Goal: Find specific page/section: Find specific page/section

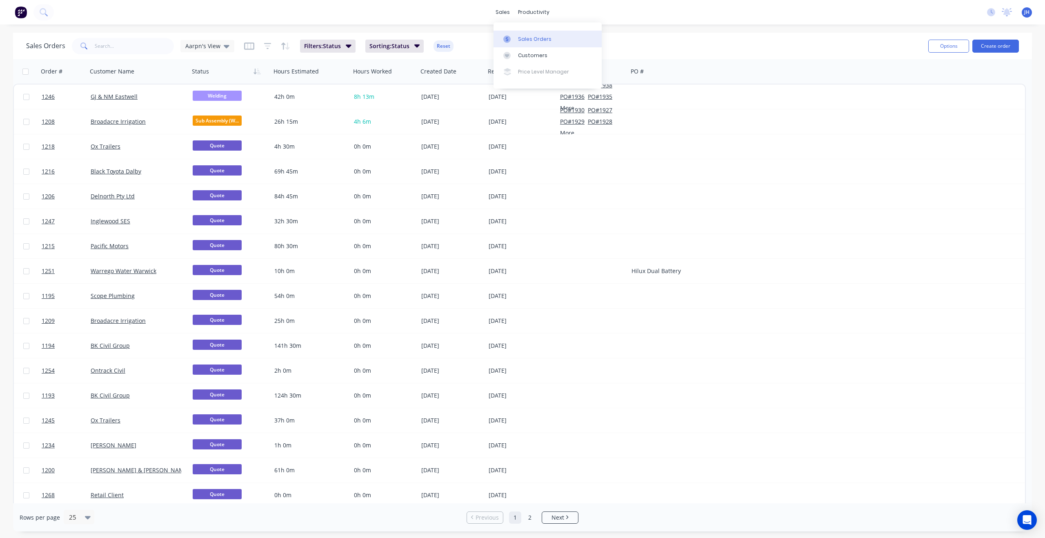
click at [523, 39] on div "Sales Orders" at bounding box center [534, 39] width 33 height 7
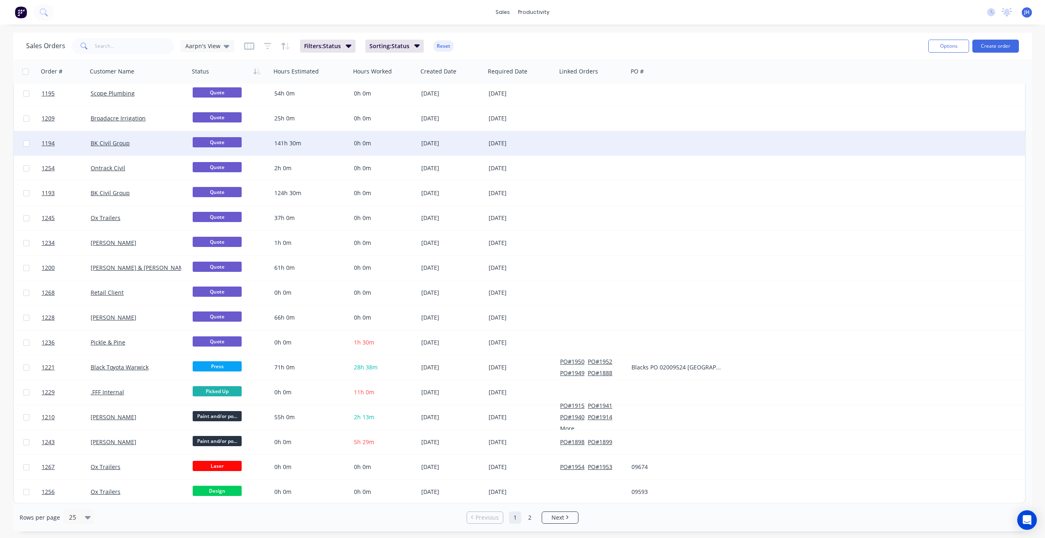
scroll to position [203, 0]
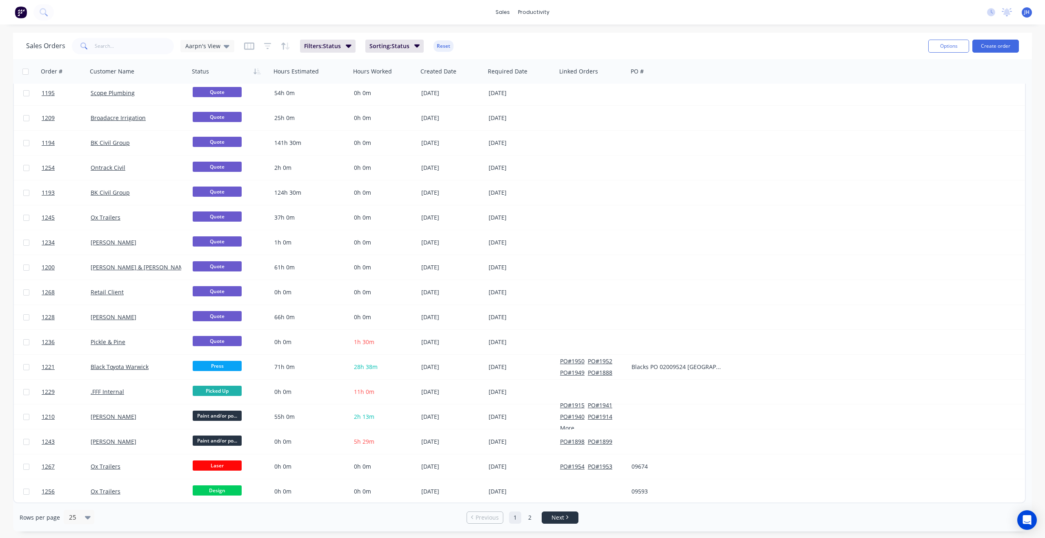
click at [568, 520] on link "Next" at bounding box center [560, 518] width 36 height 8
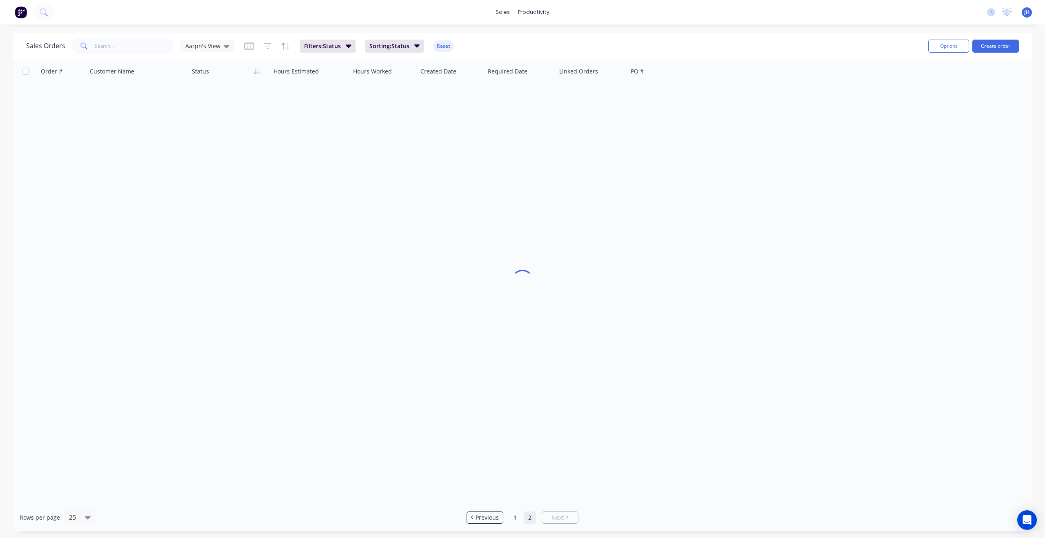
scroll to position [0, 0]
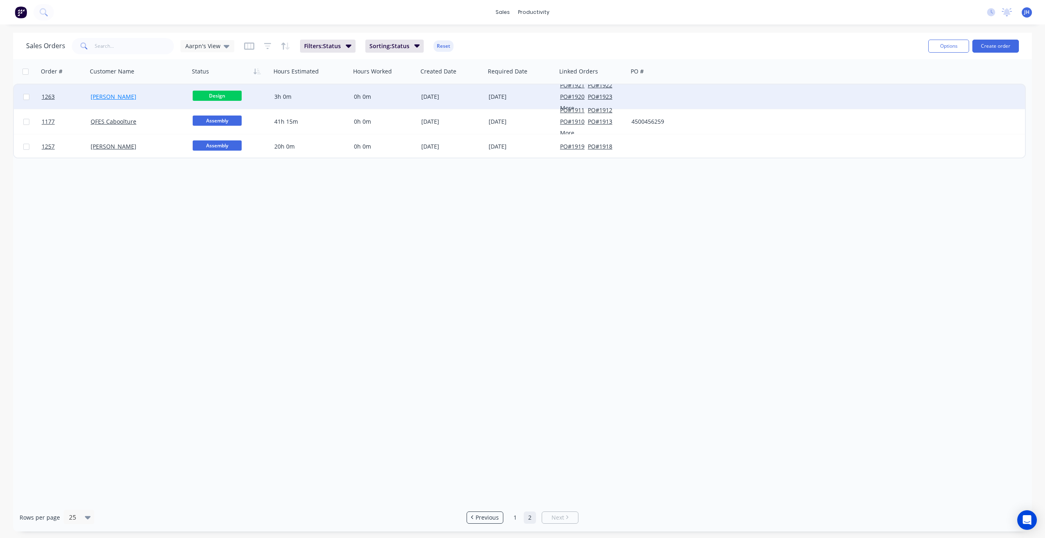
click at [101, 97] on link "[PERSON_NAME]" at bounding box center [114, 97] width 46 height 8
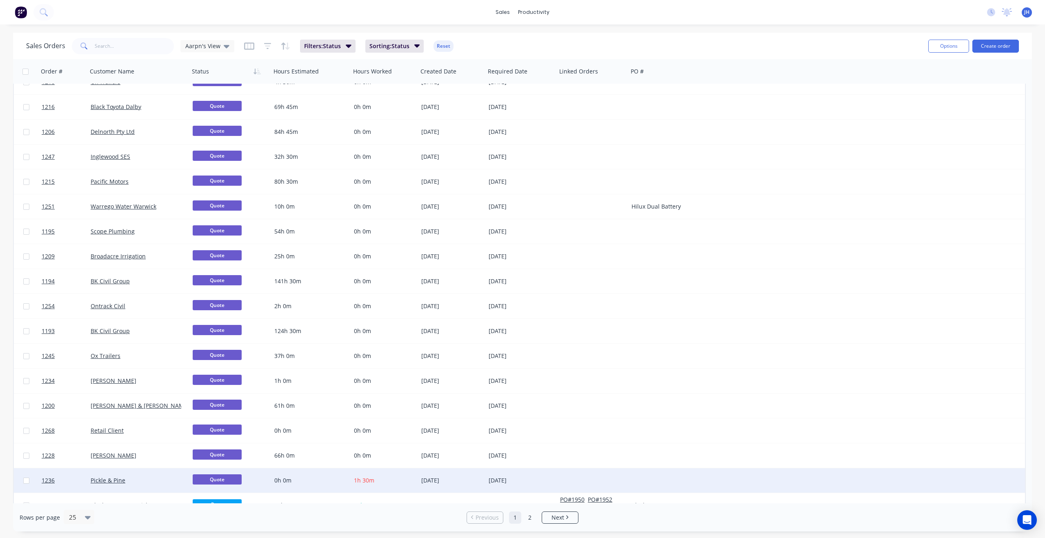
scroll to position [203, 0]
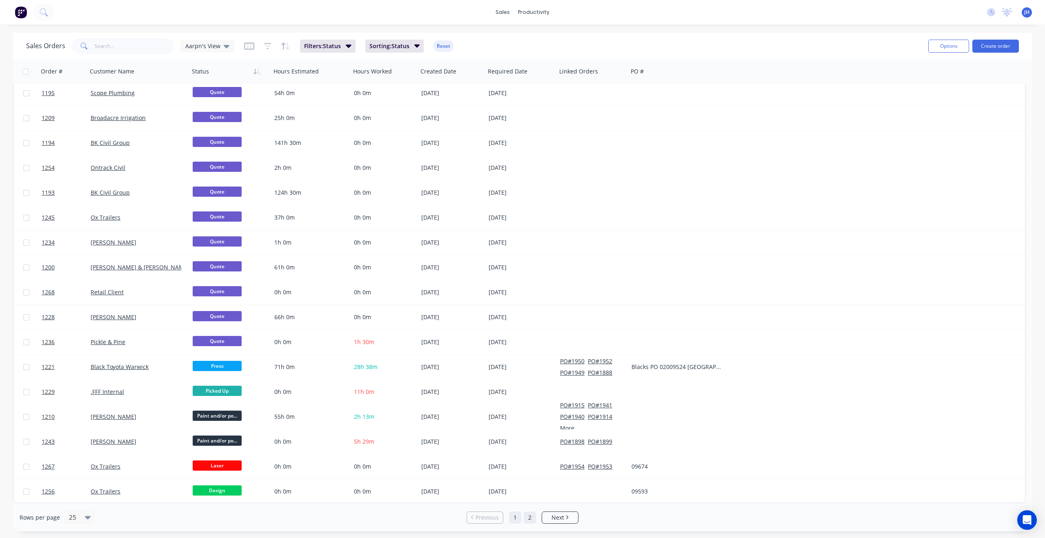
click at [529, 514] on link "2" at bounding box center [530, 518] width 12 height 12
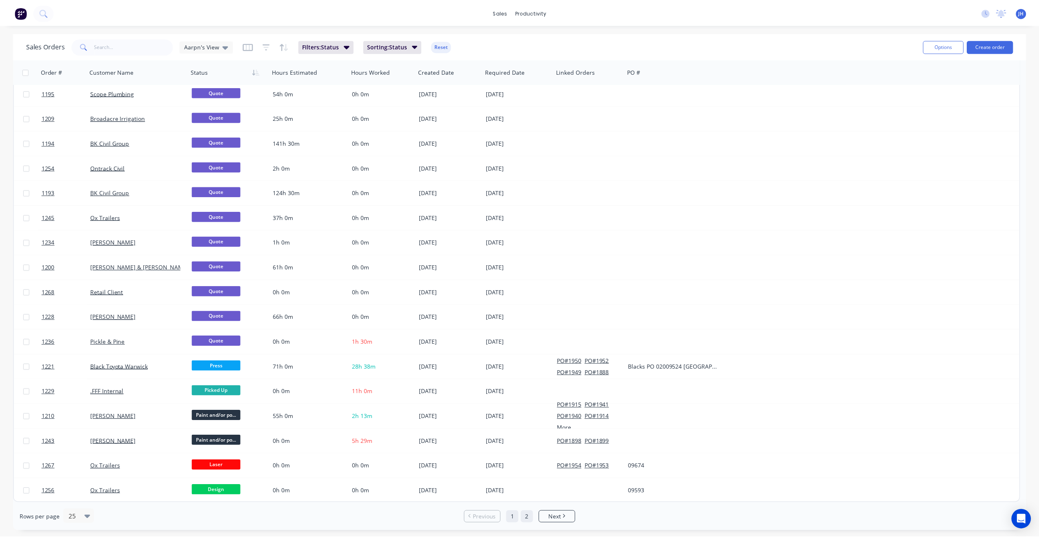
scroll to position [0, 0]
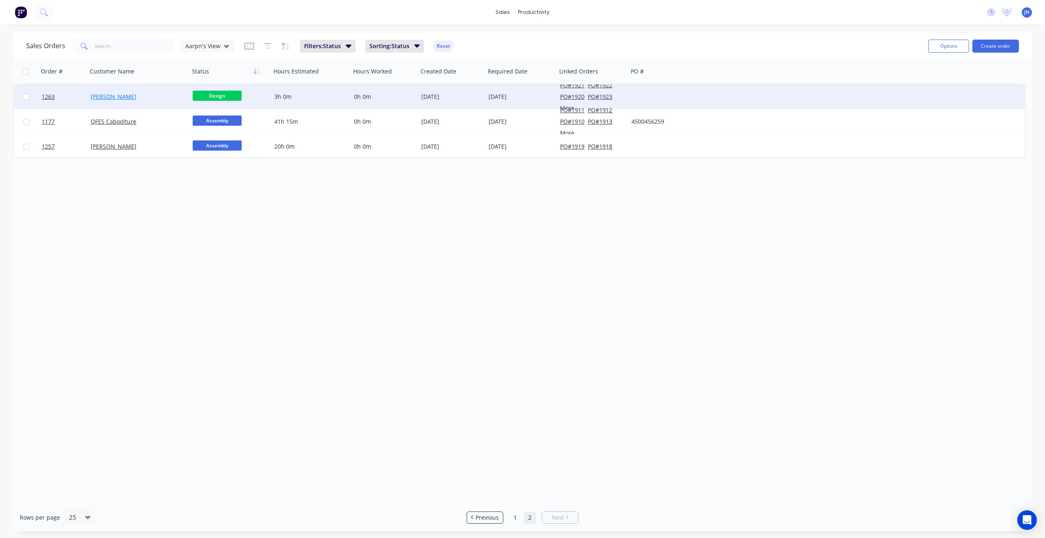
click at [120, 96] on link "[PERSON_NAME]" at bounding box center [114, 97] width 46 height 8
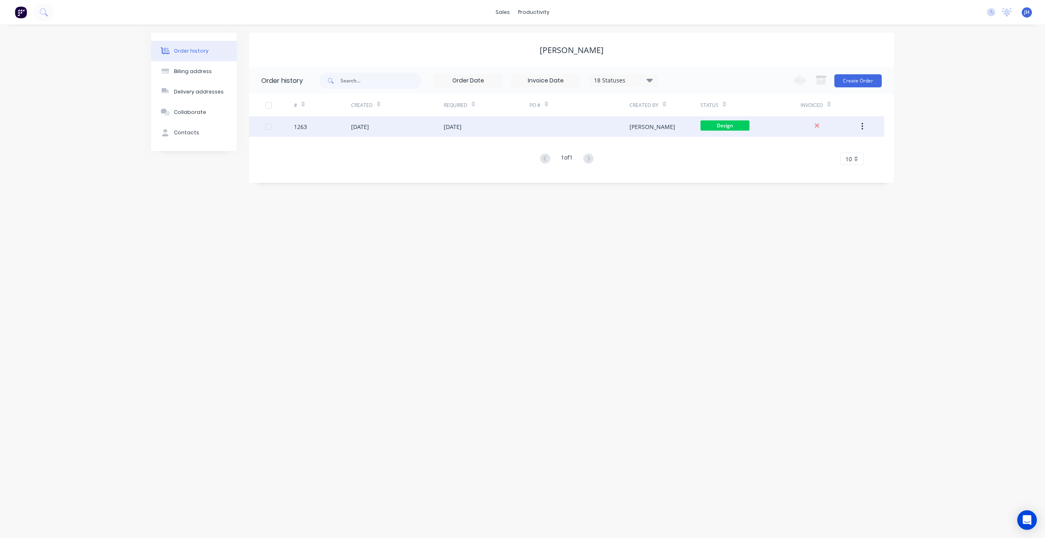
click at [304, 126] on div "1263" at bounding box center [300, 126] width 13 height 9
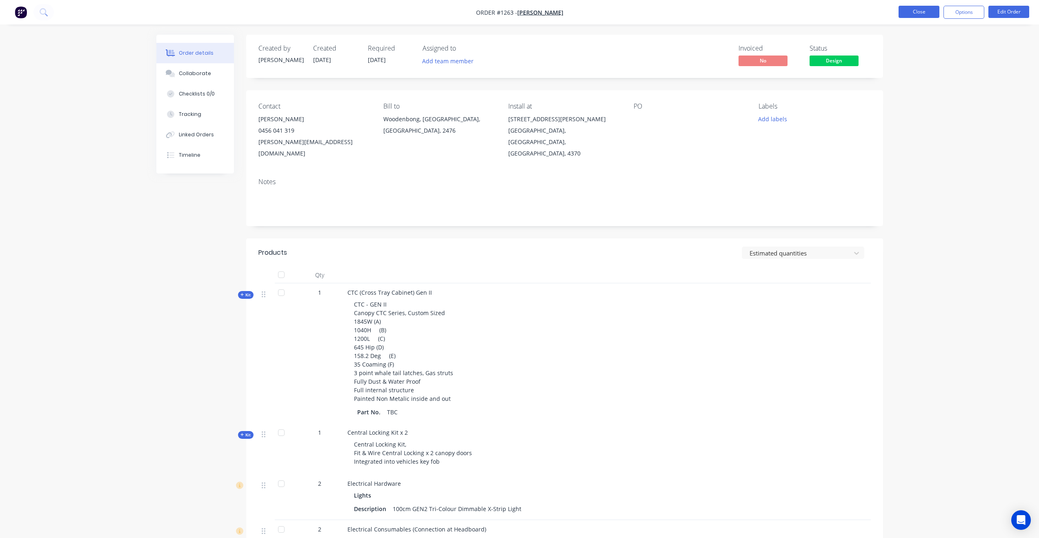
click at [912, 13] on button "Close" at bounding box center [919, 12] width 41 height 12
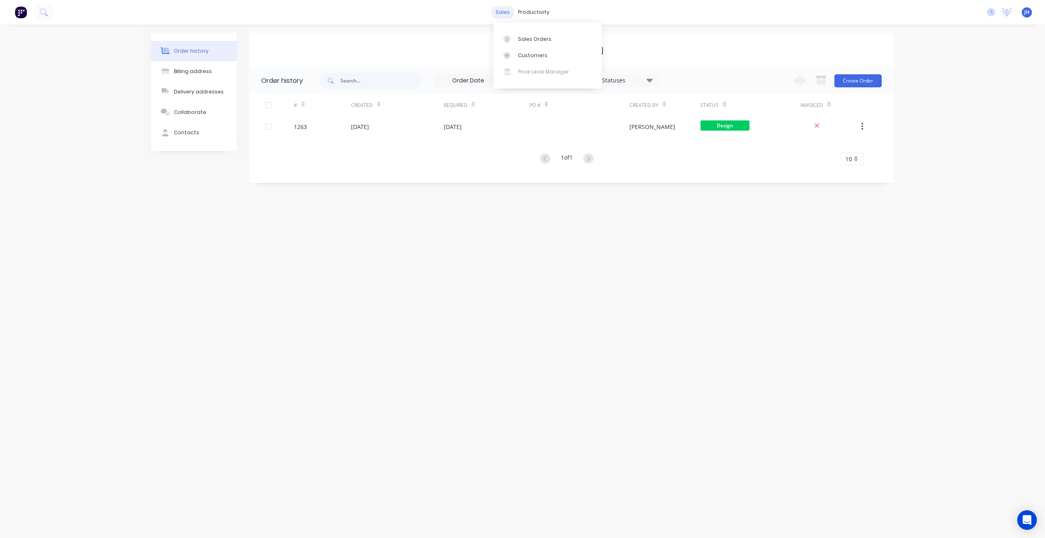
click at [503, 13] on div "sales" at bounding box center [503, 12] width 22 height 12
click at [529, 40] on div "Sales Orders" at bounding box center [534, 39] width 33 height 7
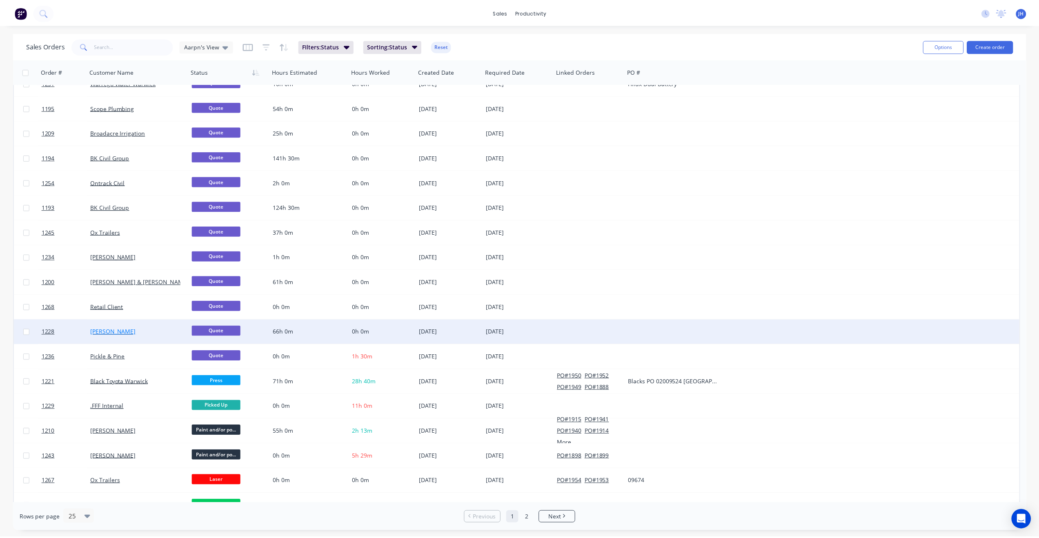
scroll to position [182, 0]
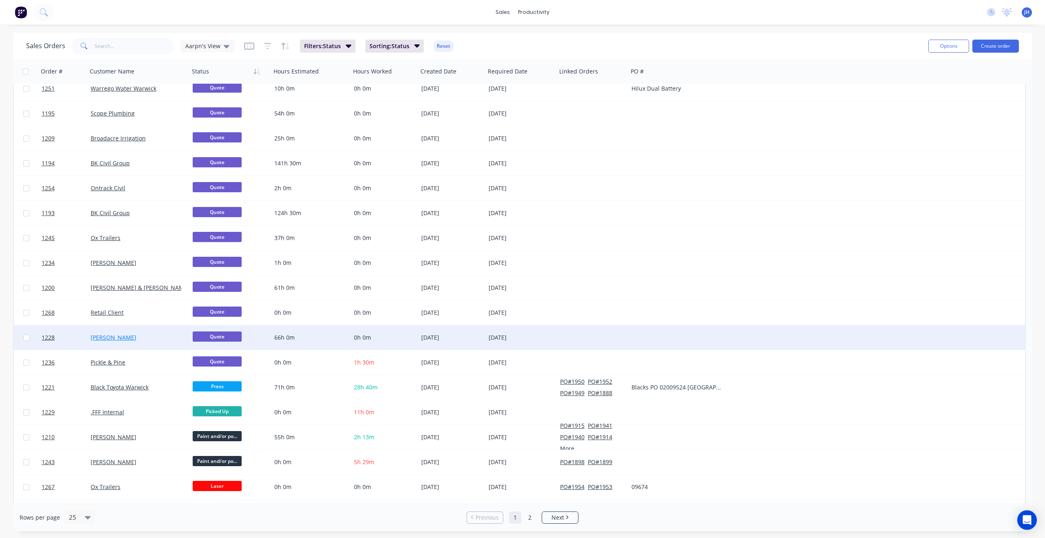
click at [102, 338] on link "[PERSON_NAME]" at bounding box center [114, 338] width 46 height 8
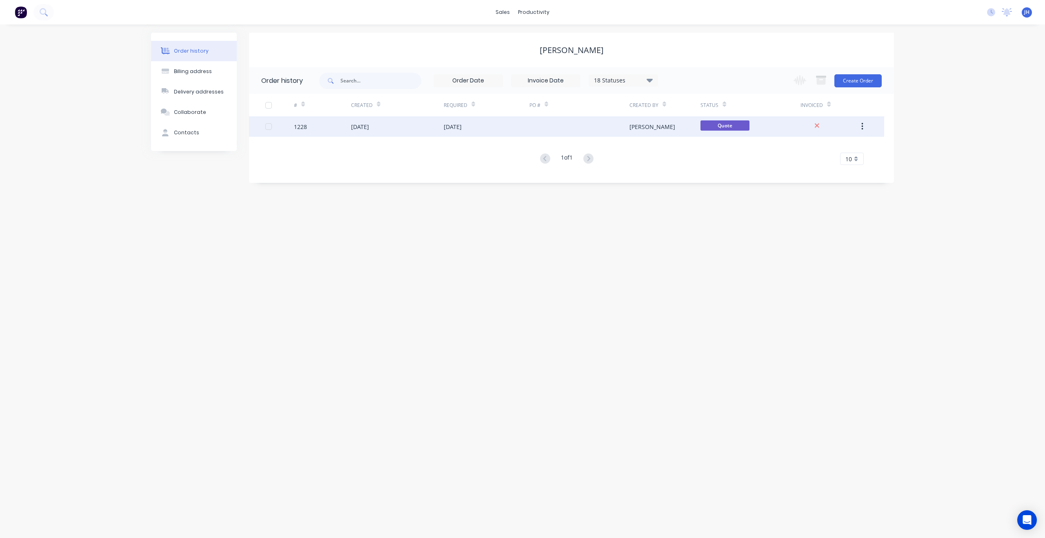
click at [303, 125] on div "1228" at bounding box center [300, 126] width 13 height 9
